Goal: Understand process/instructions

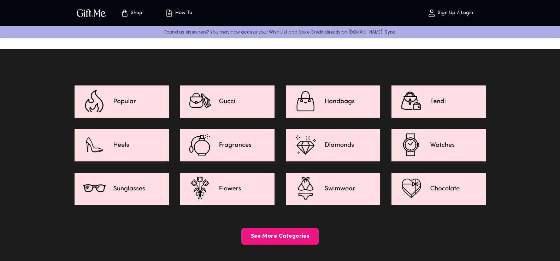
scroll to position [1059, 0]
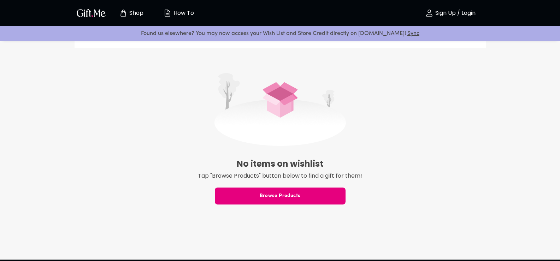
scroll to position [71, 0]
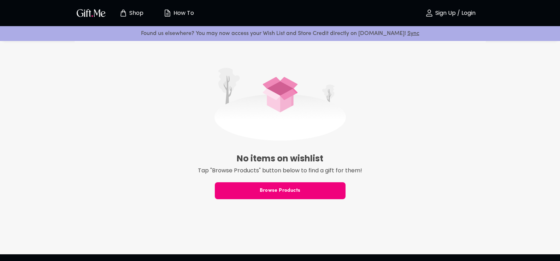
click at [276, 190] on span "Browse Products" at bounding box center [280, 191] width 131 height 8
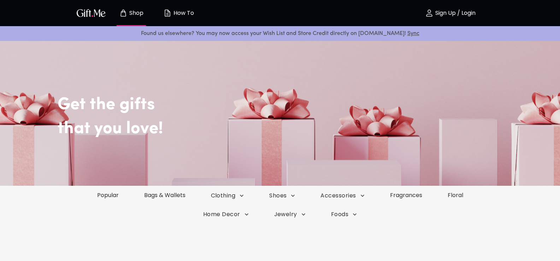
click at [183, 8] on button "How To" at bounding box center [178, 13] width 39 height 23
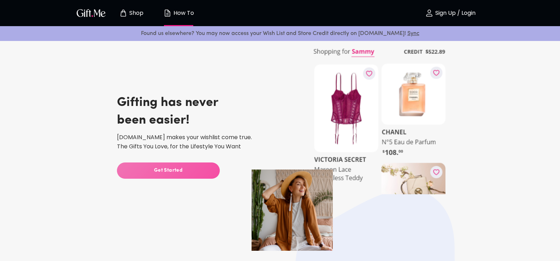
click at [173, 169] on span "Get Started" at bounding box center [168, 171] width 103 height 8
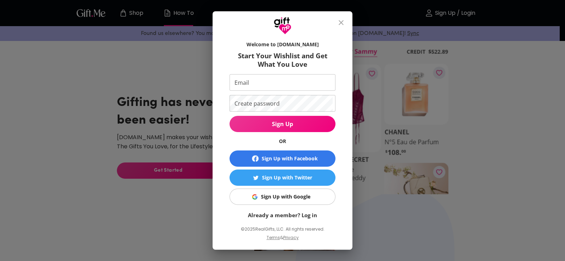
click at [345, 22] on icon "close" at bounding box center [341, 22] width 8 height 8
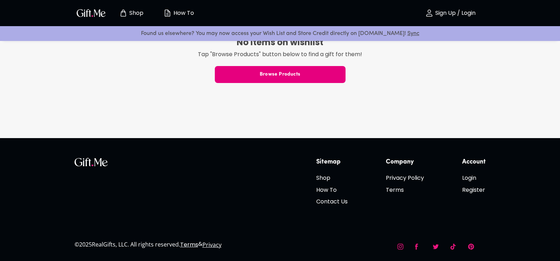
scroll to position [188, 0]
